Goal: Information Seeking & Learning: Understand process/instructions

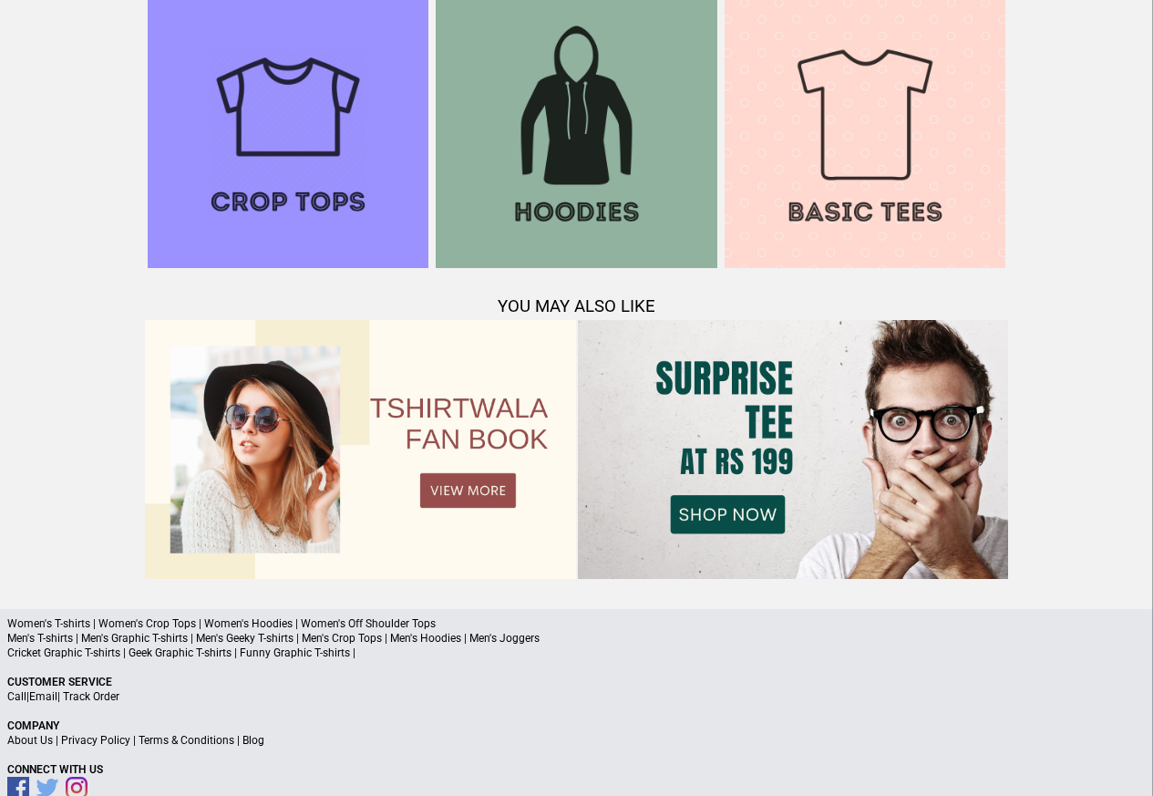
scroll to position [1759, 0]
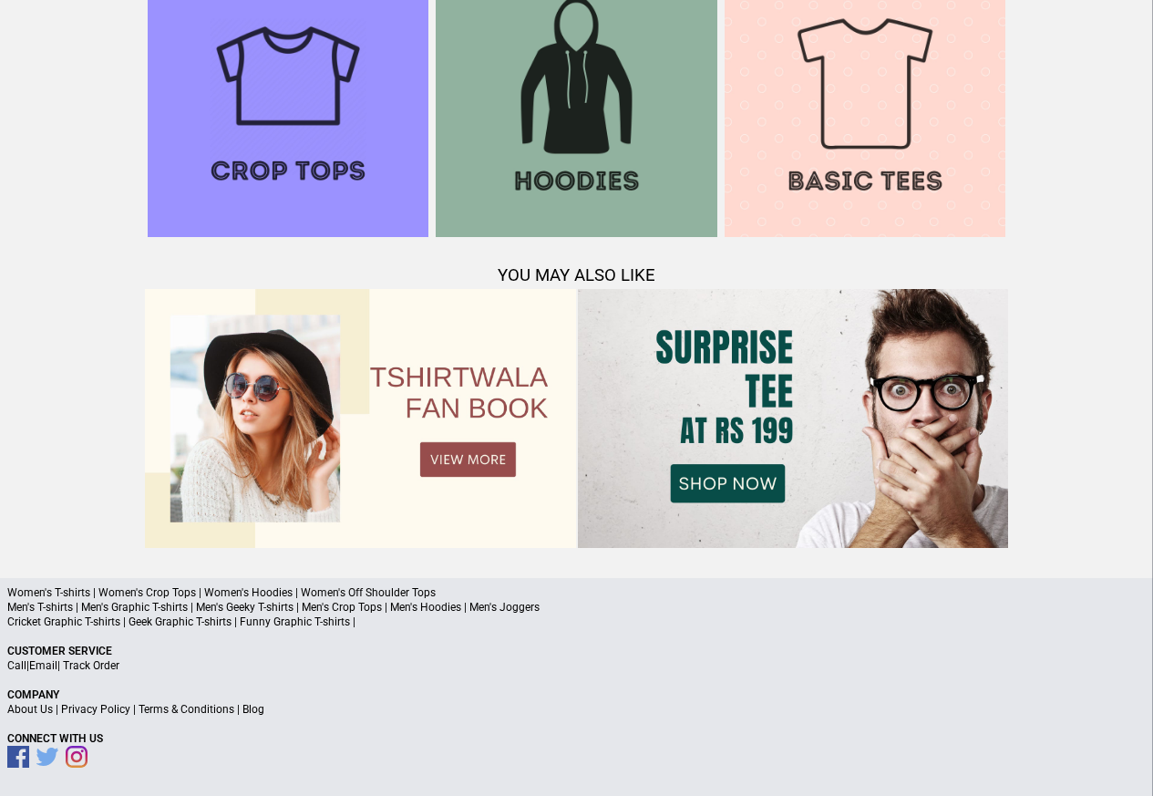
click at [167, 709] on link "Terms & Conditions" at bounding box center [187, 709] width 96 height 13
